Goal: Information Seeking & Learning: Understand process/instructions

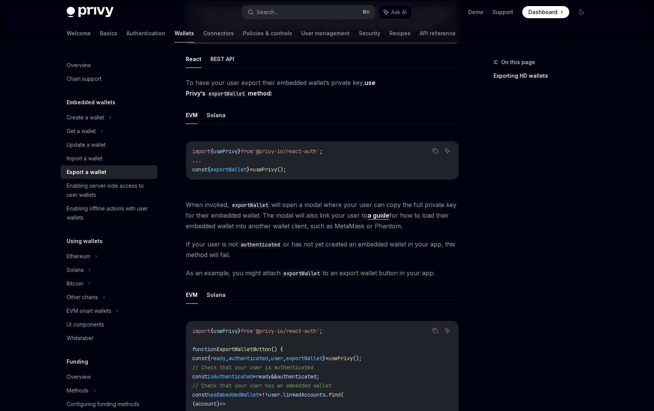
scroll to position [134, 0]
click at [214, 113] on button "Solana" at bounding box center [216, 114] width 19 height 18
click at [194, 115] on button "EVM" at bounding box center [192, 114] width 12 height 18
click at [213, 113] on button "Solana" at bounding box center [216, 114] width 19 height 18
type textarea "*"
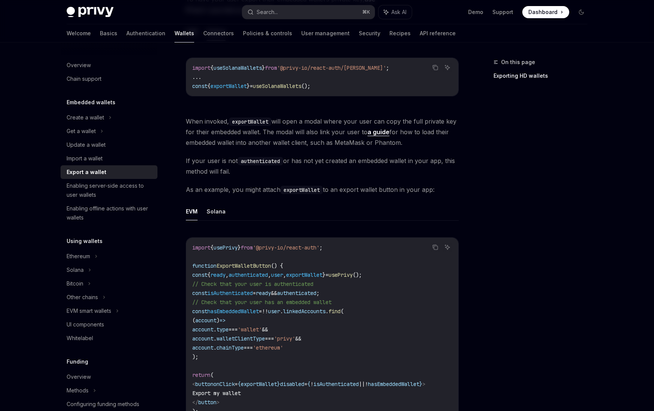
scroll to position [219, 0]
